Goal: Task Accomplishment & Management: Manage account settings

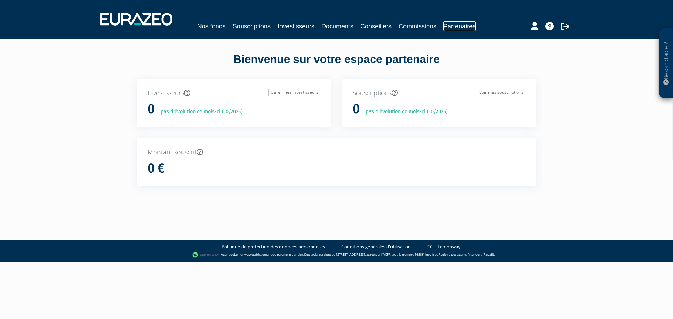
click at [454, 25] on link "Partenaires" at bounding box center [459, 26] width 32 height 10
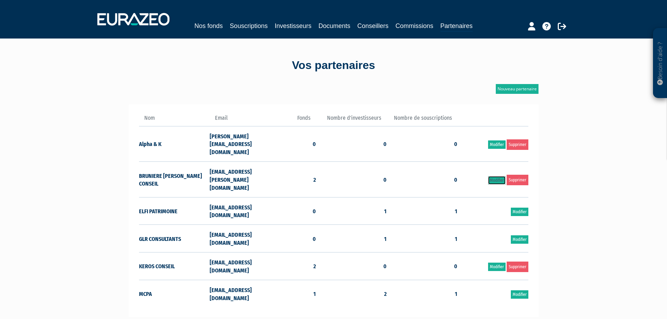
click at [499, 176] on link "Modifier" at bounding box center [497, 180] width 18 height 8
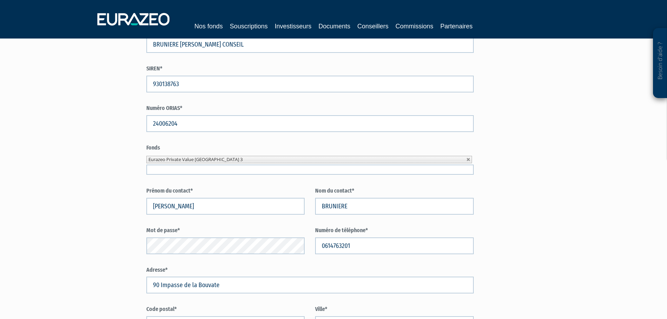
scroll to position [221, 0]
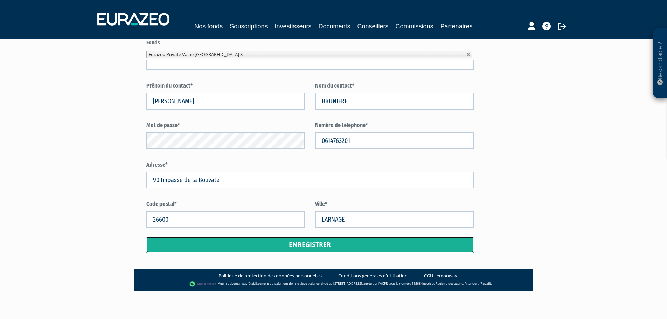
click at [275, 242] on button "Enregistrer" at bounding box center [310, 245] width 328 height 16
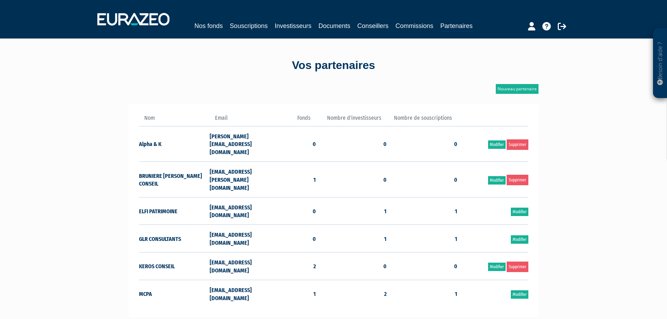
click at [235, 164] on td "amelie@elia-conseil.fr" at bounding box center [245, 180] width 71 height 36
copy tr "amelie@elia-conseil.fr"
click at [558, 24] on icon at bounding box center [562, 26] width 8 height 8
